Goal: Transaction & Acquisition: Subscribe to service/newsletter

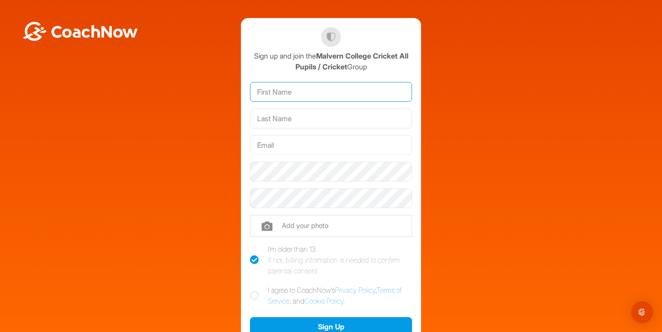
click at [302, 94] on input "text" at bounding box center [331, 92] width 162 height 20
type input "[PERSON_NAME]"
click at [292, 121] on input "text" at bounding box center [331, 118] width 162 height 20
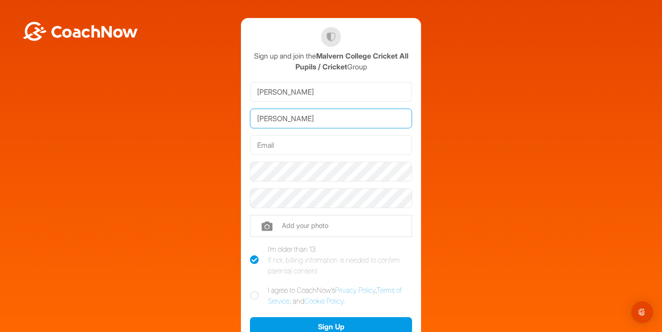
type input "[PERSON_NAME]"
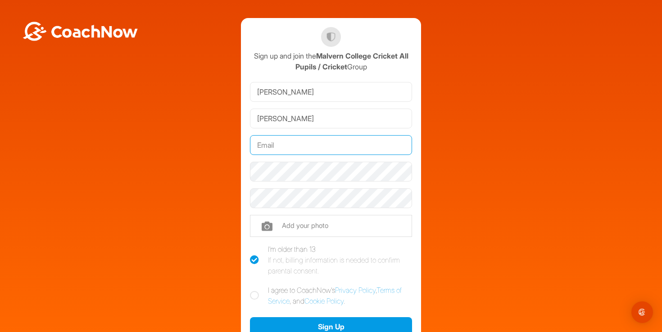
click at [273, 139] on input "text" at bounding box center [331, 145] width 162 height 20
type input "r"
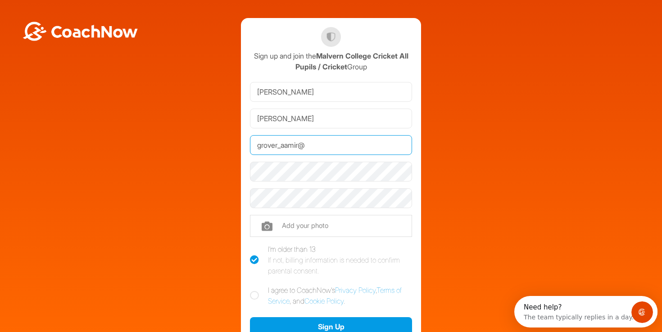
type input "[EMAIL_ADDRESS][DOMAIN_NAME]"
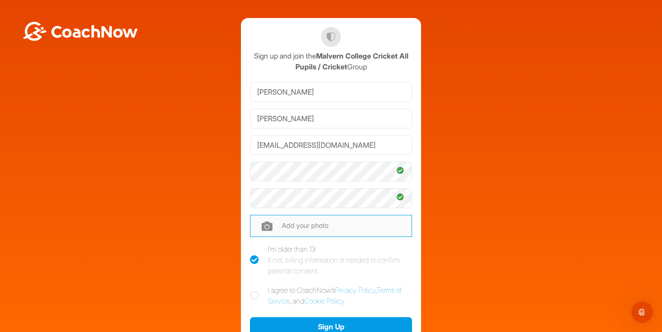
click at [348, 227] on input "file" at bounding box center [331, 226] width 162 height 22
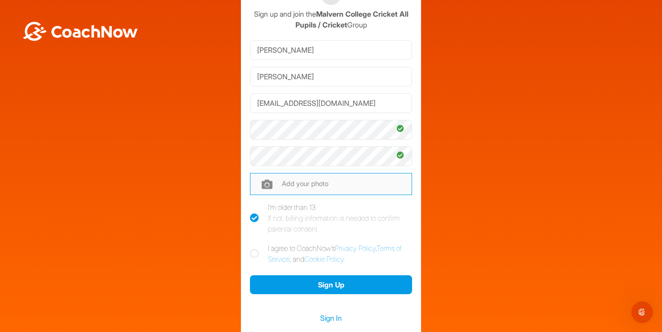
scroll to position [43, 0]
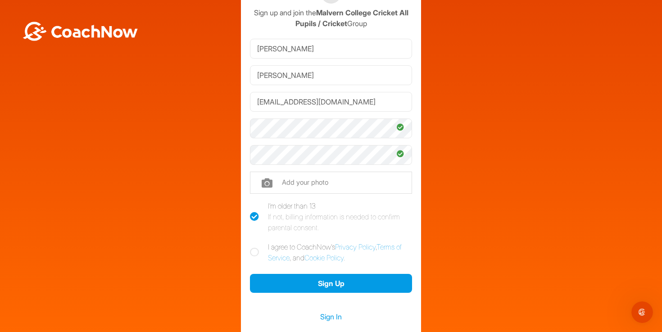
click at [256, 253] on icon at bounding box center [254, 252] width 9 height 9
click at [256, 247] on input "I agree to CoachNow's Privacy Policy , Terms of Service , and Cookie Policy ." at bounding box center [253, 244] width 6 height 6
checkbox input "true"
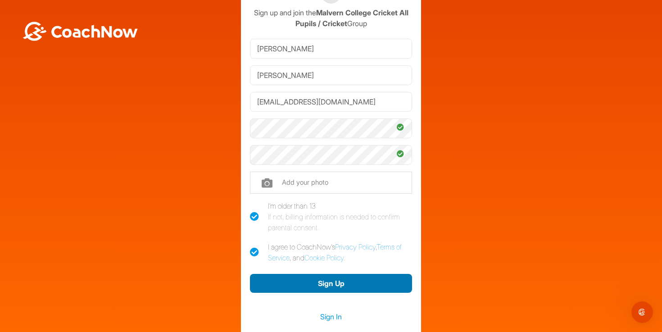
click at [295, 281] on button "Sign Up" at bounding box center [331, 283] width 162 height 19
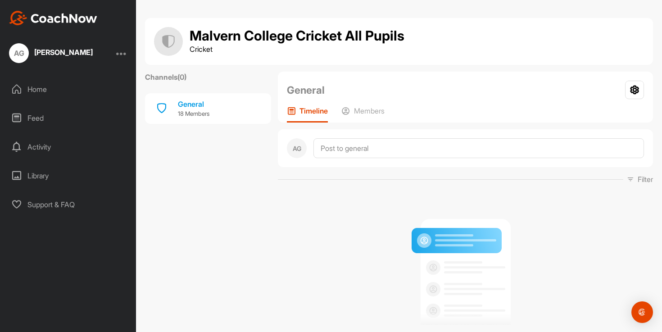
click at [53, 175] on div "Library" at bounding box center [68, 175] width 127 height 23
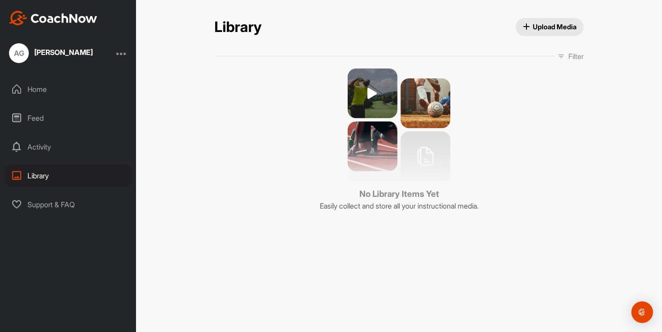
click at [48, 134] on div "Home Feed Activity Library Support & FAQ" at bounding box center [68, 147] width 136 height 138
click at [46, 146] on div "Activity" at bounding box center [68, 146] width 127 height 23
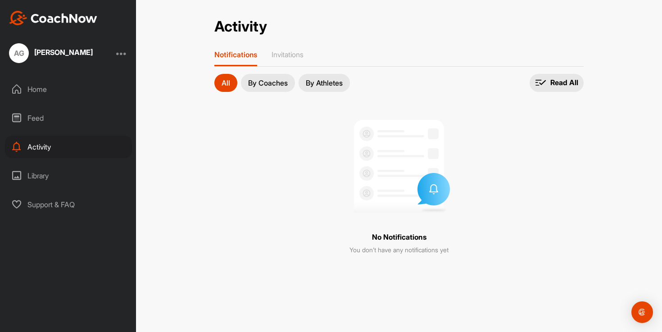
click at [262, 89] on button "By Coaches" at bounding box center [268, 83] width 54 height 18
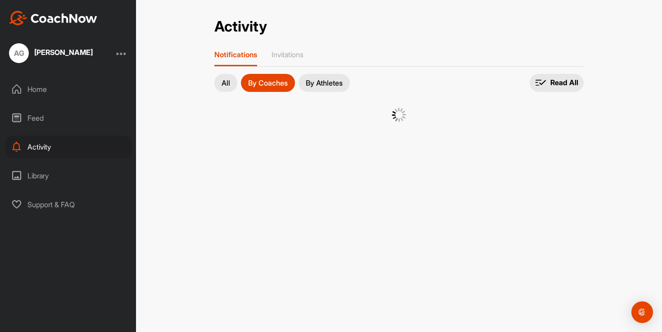
click at [237, 87] on div "All By Coaches By Athletes" at bounding box center [281, 83] width 135 height 18
click at [77, 124] on div "Feed" at bounding box center [68, 118] width 127 height 23
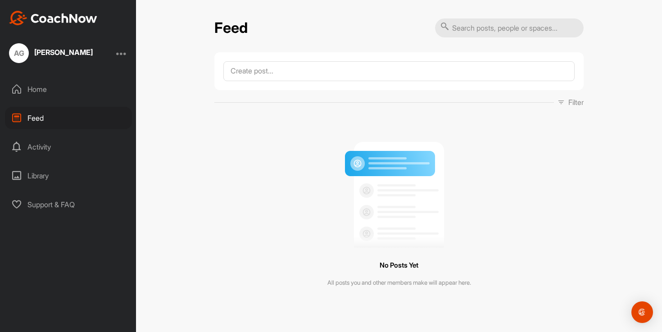
click at [59, 155] on div "Activity" at bounding box center [68, 146] width 127 height 23
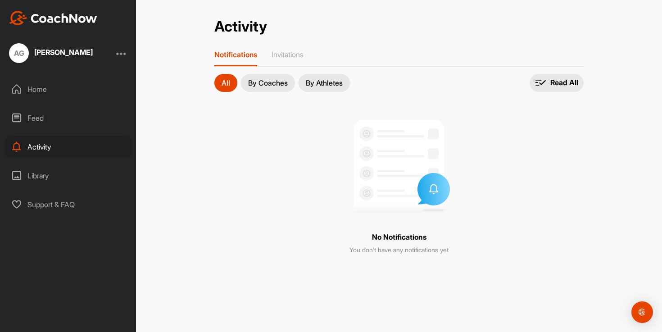
click at [86, 180] on div "Library" at bounding box center [68, 175] width 127 height 23
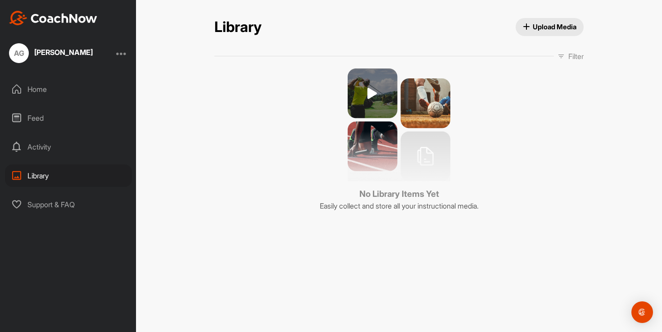
click at [94, 135] on div "Home Feed Activity Library Support & FAQ" at bounding box center [68, 147] width 136 height 138
click at [67, 157] on div "Activity" at bounding box center [68, 146] width 127 height 23
